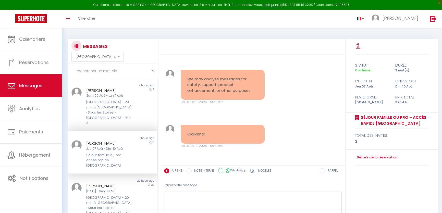
select select "message"
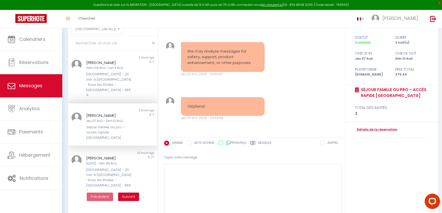
scroll to position [2575, 0]
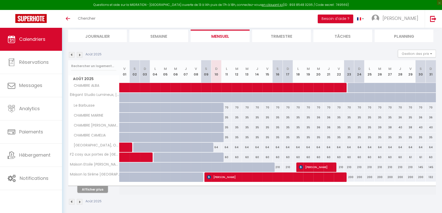
scroll to position [36, 0]
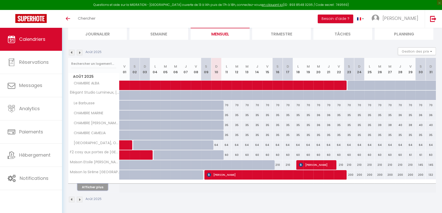
click at [94, 184] on button "Afficher plus" at bounding box center [92, 187] width 31 height 7
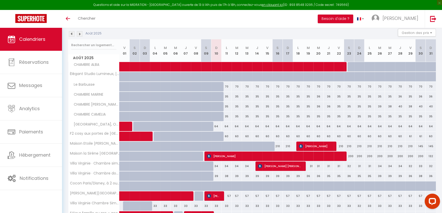
scroll to position [0, 0]
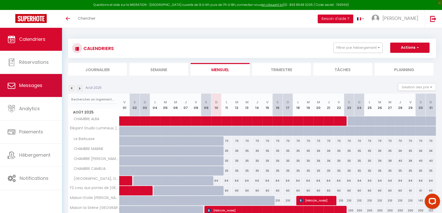
click at [26, 89] on link "Messages" at bounding box center [31, 85] width 62 height 23
select select "message"
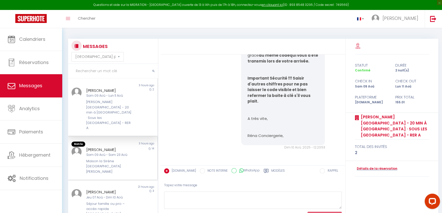
click at [107, 142] on div "Non lu" at bounding box center [90, 144] width 45 height 5
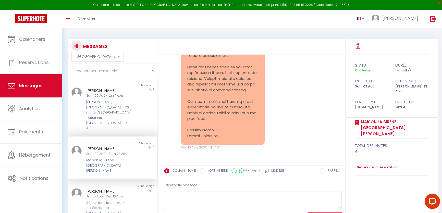
scroll to position [1596, 0]
click at [138, 97] on div "2" at bounding box center [146, 109] width 22 height 43
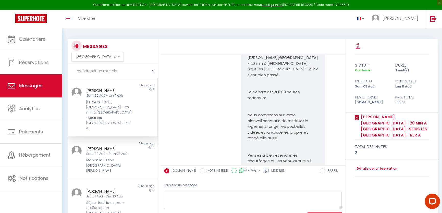
scroll to position [2030, 0]
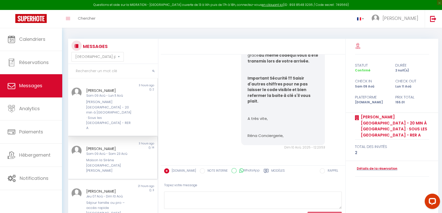
click at [109, 152] on div "Sam 09 Aoû - Sam 23 Aoû" at bounding box center [108, 154] width 45 height 5
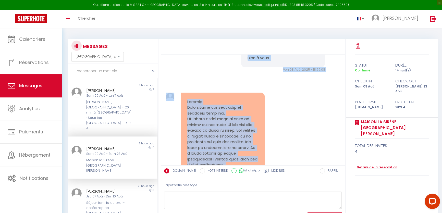
scroll to position [1029, 0]
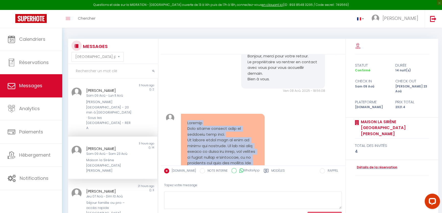
drag, startPoint x: 227, startPoint y: 139, endPoint x: 186, endPoint y: 150, distance: 42.0
copy pre "Bonjour Nous sommes rentrés dans le logement hier soir. La maison était dans un…"
click at [110, 90] on div "[PERSON_NAME]" at bounding box center [108, 91] width 45 height 6
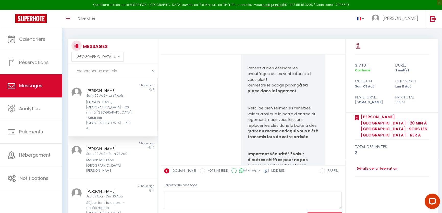
scroll to position [1910, 0]
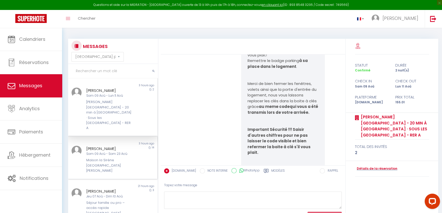
click at [136, 146] on div "14" at bounding box center [146, 160] width 22 height 28
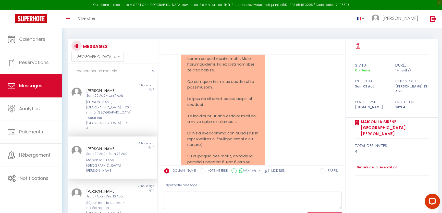
scroll to position [1213, 0]
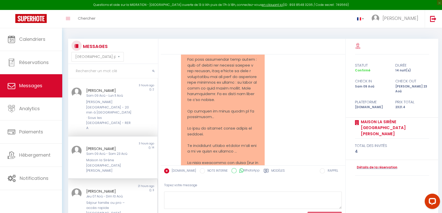
click at [104, 194] on div "Jeu 07 Aoû - Dim 10 Aoû" at bounding box center [108, 196] width 45 height 5
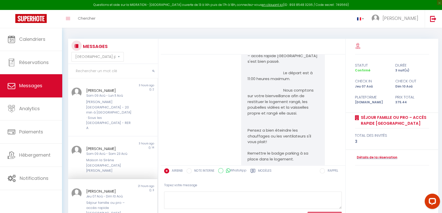
scroll to position [2327, 0]
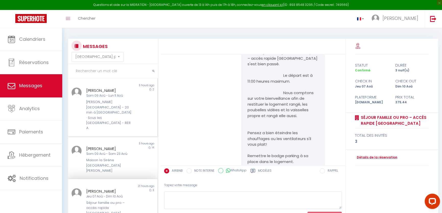
click at [107, 97] on div "Sam 09 Aoû - Lun 11 Aoû" at bounding box center [108, 95] width 45 height 5
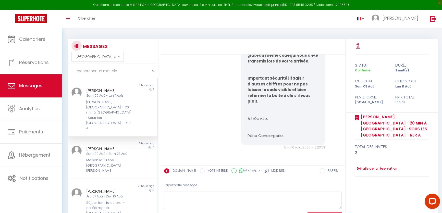
scroll to position [2030, 0]
